Goal: Check status

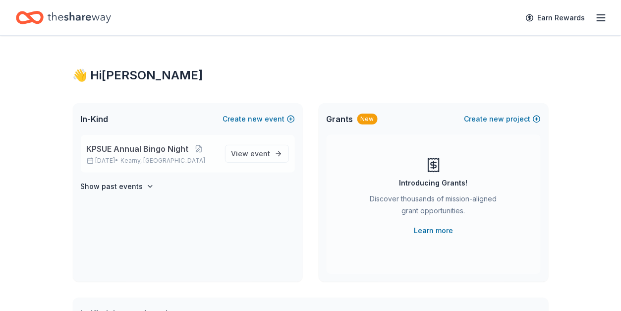
click at [166, 158] on span "Kearny, [GEOGRAPHIC_DATA]" at bounding box center [163, 161] width 85 height 8
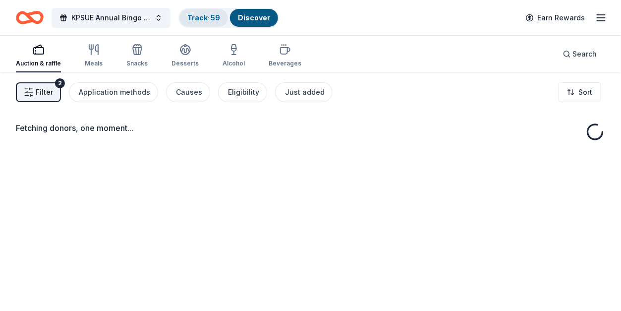
click at [206, 19] on link "Track · 59" at bounding box center [203, 17] width 33 height 8
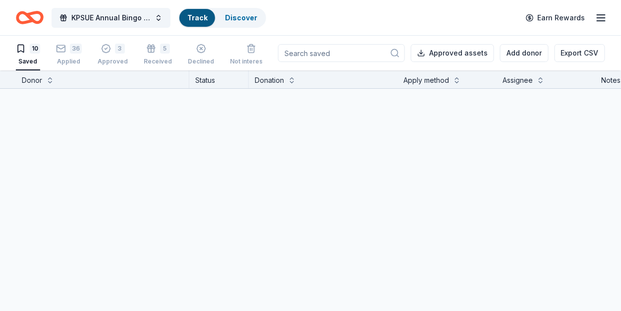
scroll to position [0, 0]
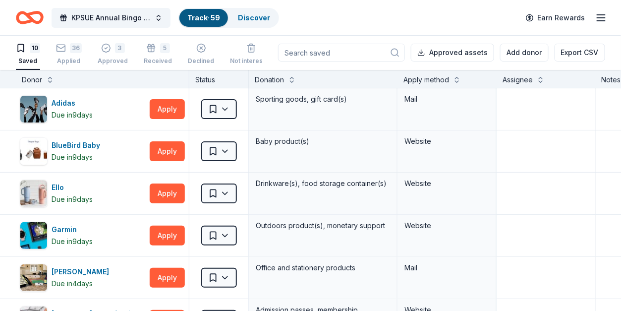
drag, startPoint x: 64, startPoint y: 50, endPoint x: 84, endPoint y: 47, distance: 20.5
click at [64, 50] on icon "button" at bounding box center [61, 48] width 10 height 10
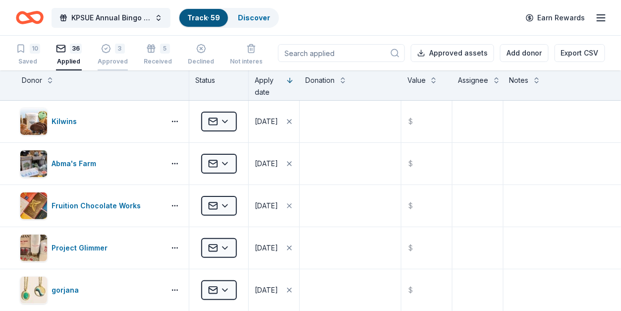
click at [115, 46] on div "3" at bounding box center [120, 49] width 10 height 10
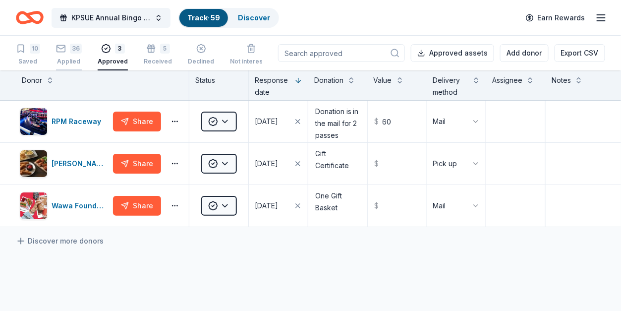
click at [65, 54] on div "36 Applied" at bounding box center [69, 55] width 26 height 22
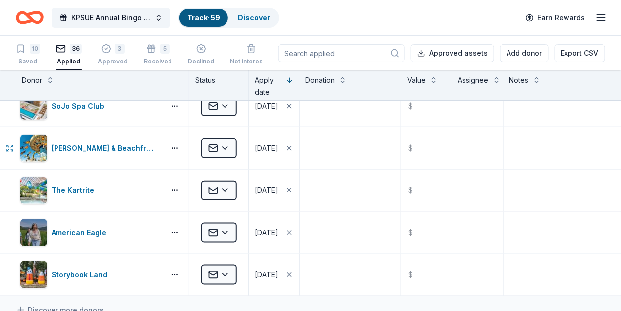
scroll to position [1453, 0]
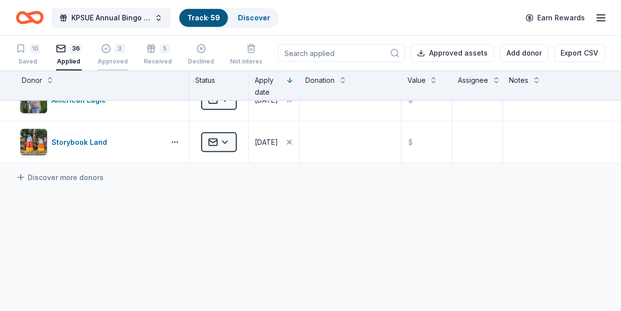
click at [114, 43] on button "3 Approved" at bounding box center [113, 55] width 30 height 31
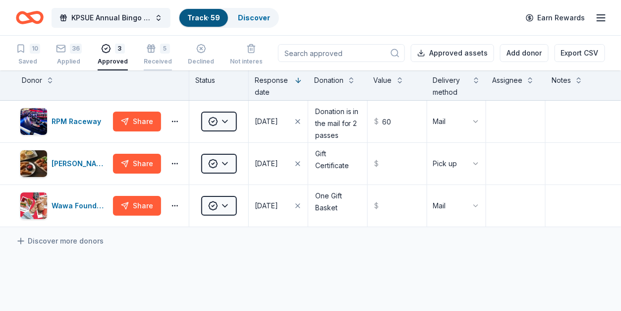
click at [146, 47] on icon "button" at bounding box center [151, 49] width 10 height 10
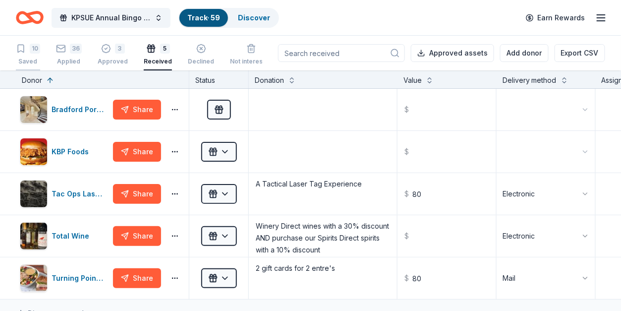
click at [21, 53] on icon "button" at bounding box center [21, 49] width 10 height 10
